Goal: Task Accomplishment & Management: Manage account settings

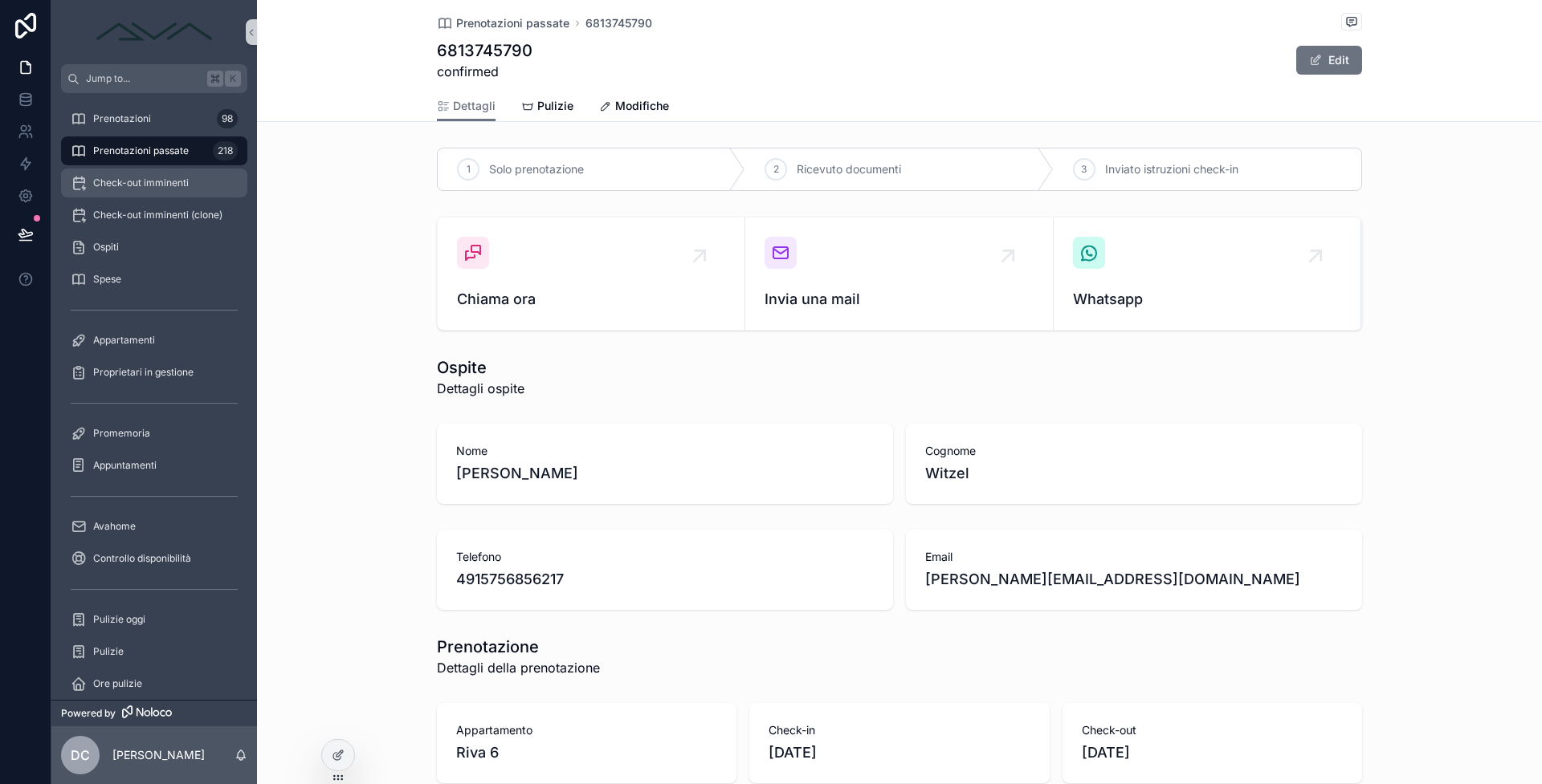
click at [202, 173] on div "Check-out imminenti" at bounding box center [154, 182] width 167 height 26
click at [1083, 178] on div "3" at bounding box center [1083, 169] width 22 height 22
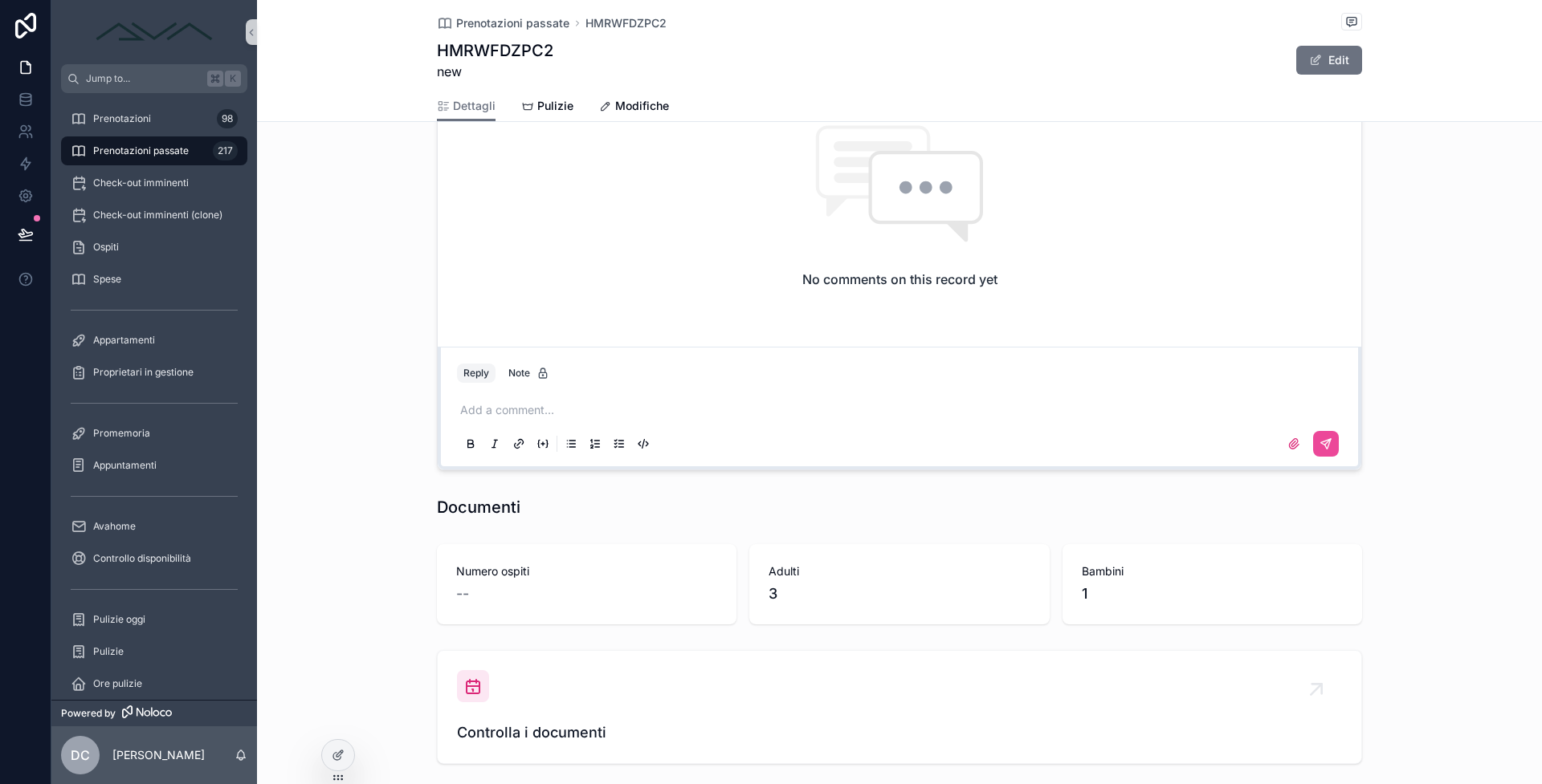
scroll to position [1726, 0]
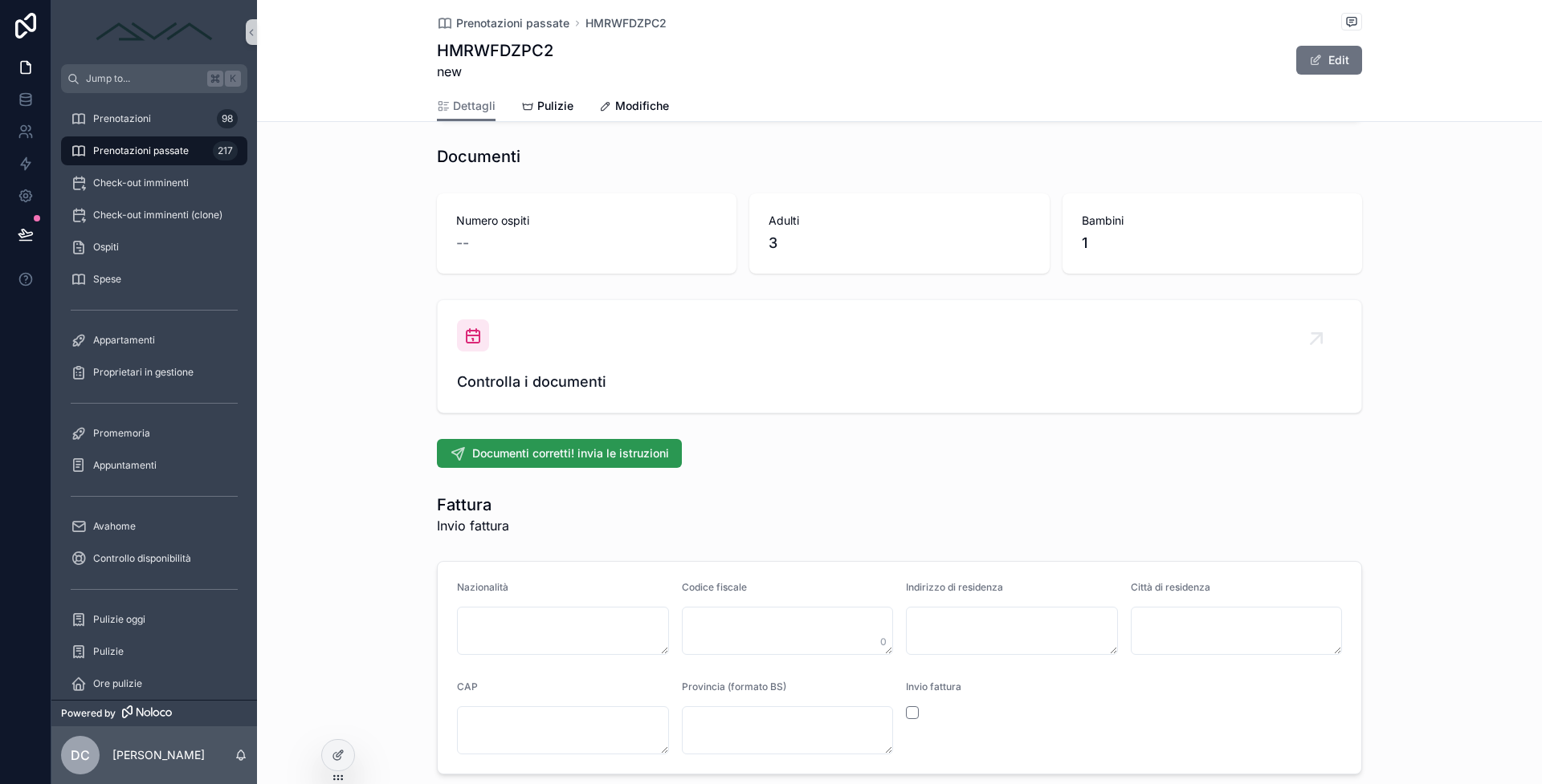
click at [549, 440] on button "Documenti corretti! invia le istruzioni" at bounding box center [559, 453] width 245 height 28
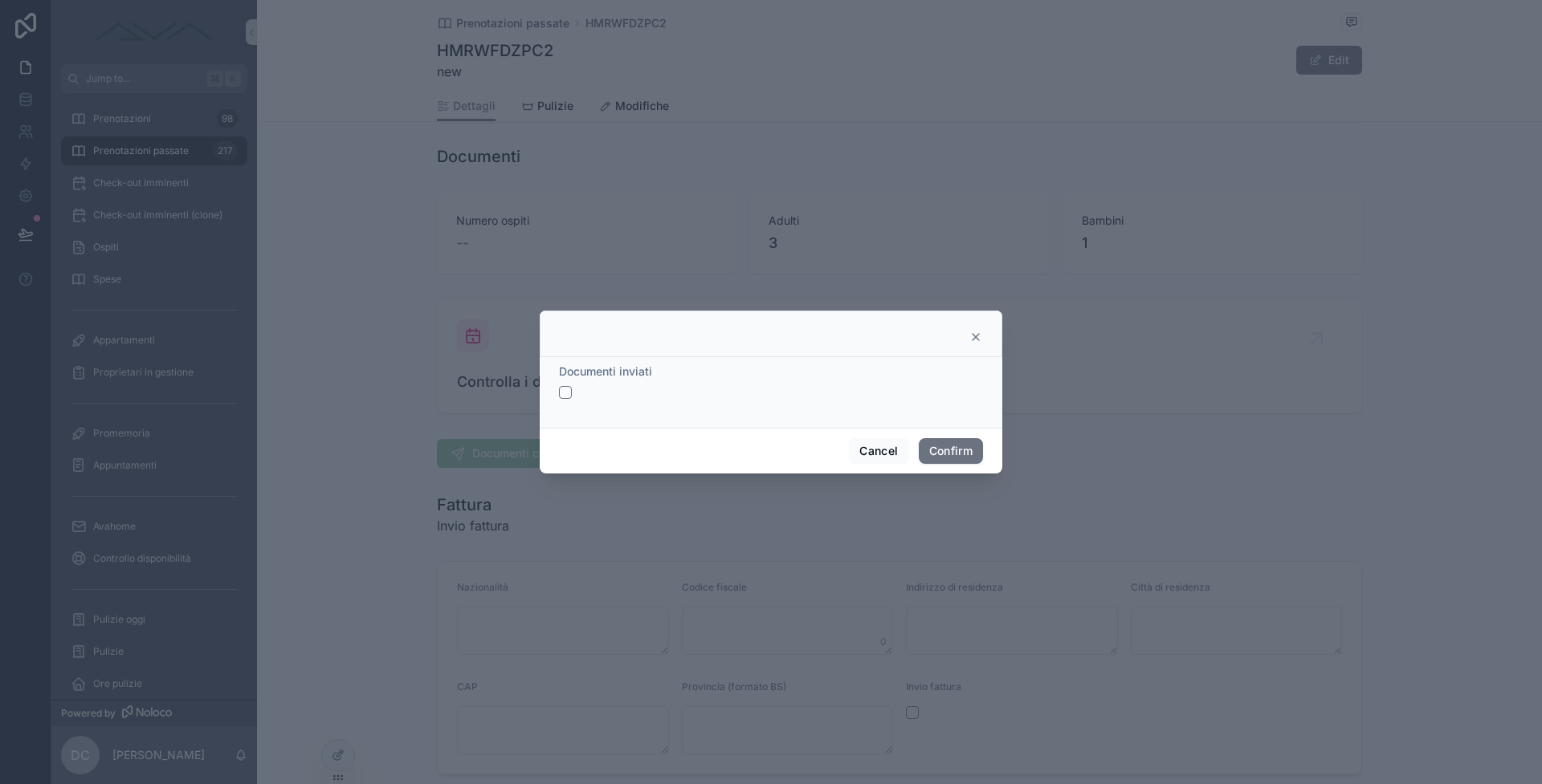
click at [561, 392] on button "button" at bounding box center [565, 392] width 12 height 12
click at [954, 465] on div "Cancel Confirm" at bounding box center [771, 450] width 463 height 45
click at [956, 457] on button "Confirm" at bounding box center [951, 450] width 64 height 26
